Goal: Task Accomplishment & Management: Complete application form

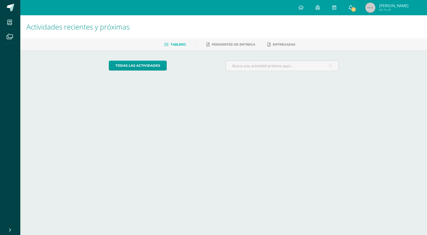
click at [353, 8] on icon at bounding box center [351, 7] width 4 height 5
click at [7, 26] on span at bounding box center [9, 22] width 11 height 11
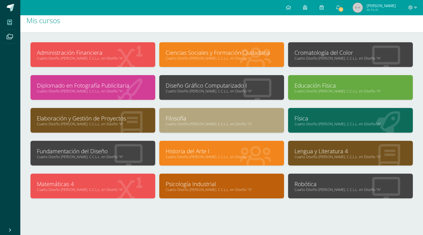
scroll to position [10, 0]
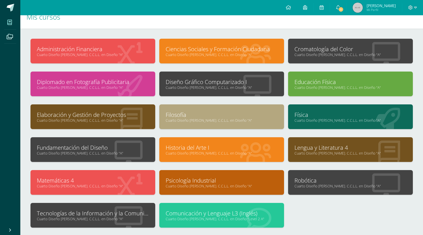
click at [98, 213] on link "Tecnologías de la Información y la Comunicación 4" at bounding box center [93, 213] width 112 height 8
click at [97, 213] on link "Tecnologías de la Información y la Comunicación 4" at bounding box center [93, 213] width 112 height 8
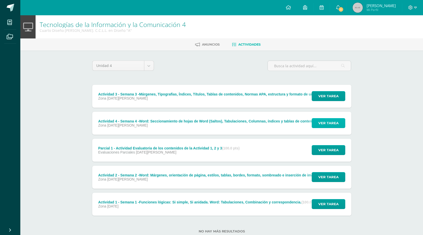
click at [325, 125] on span "Ver tarea" at bounding box center [328, 122] width 20 height 9
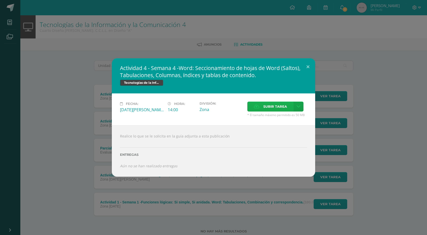
click at [269, 105] on span "Subir tarea" at bounding box center [275, 106] width 24 height 9
click at [0, 0] on input "Subir tarea" at bounding box center [0, 0] width 0 height 0
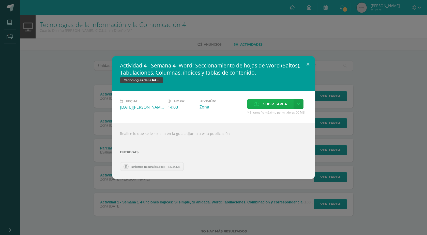
click at [79, 113] on div "Actividad 4 - Semana 4 -Word: Seccionamiento de hojas de Word (Saltos), Tabulac…" at bounding box center [213, 117] width 423 height 123
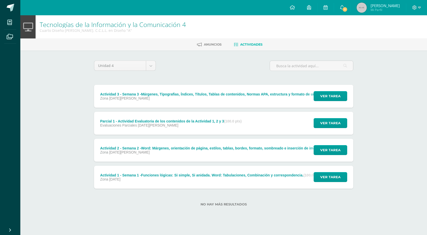
click at [139, 49] on div "Anuncios Actividades" at bounding box center [229, 44] width 419 height 12
